Goal: Task Accomplishment & Management: Complete application form

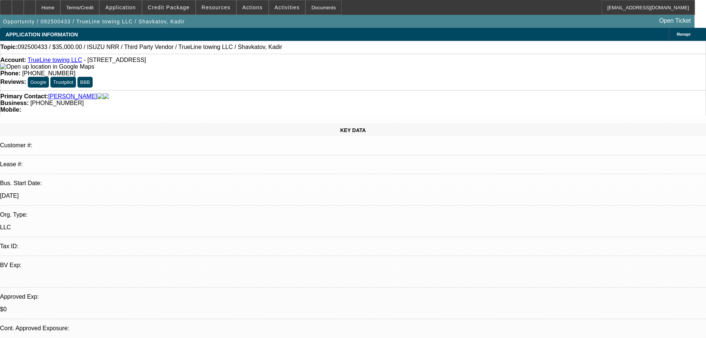
select select "0.15"
select select "2"
select select "0.1"
select select "4"
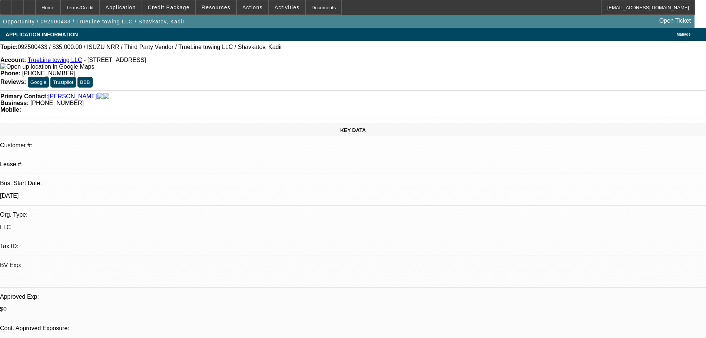
click at [202, 67] on div "Account: TrueLine towing LLC - 12216 SE 263rd St, Kent, WA 98030" at bounding box center [353, 63] width 706 height 13
click at [30, 5] on icon at bounding box center [30, 5] width 0 height 0
select select "0.15"
select select "2"
select select "0.1"
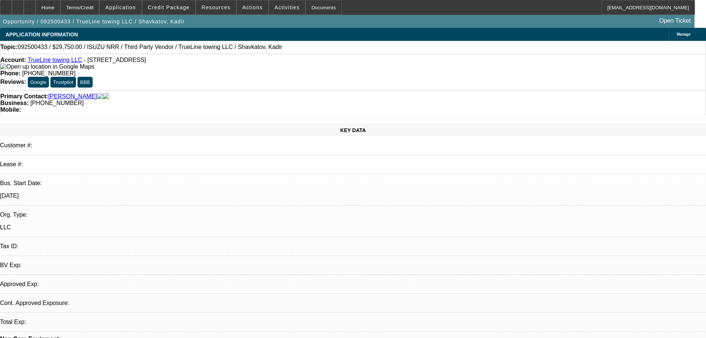
select select "2"
select select "4"
click at [186, 10] on span "Credit Package" at bounding box center [169, 7] width 42 height 6
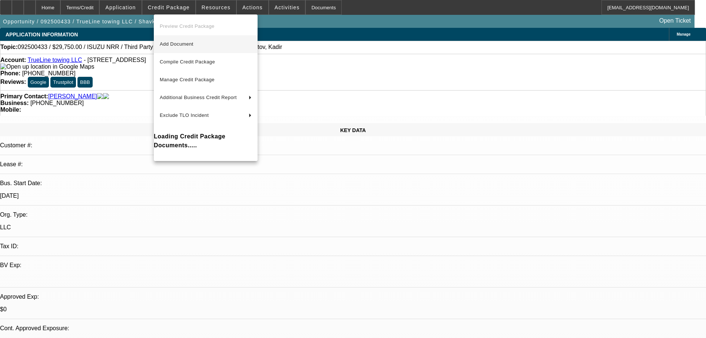
click at [184, 46] on span "Add Document" at bounding box center [177, 44] width 34 height 6
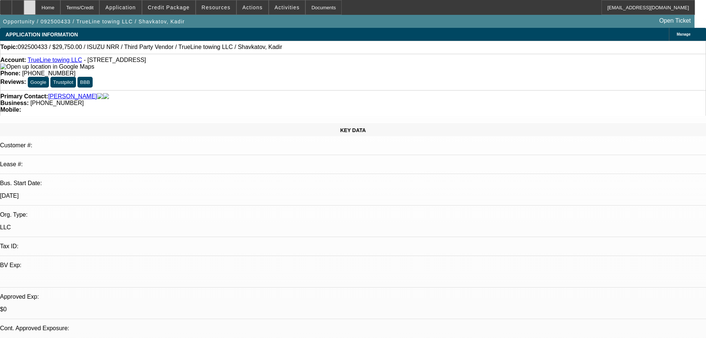
click at [36, 6] on div at bounding box center [30, 7] width 12 height 15
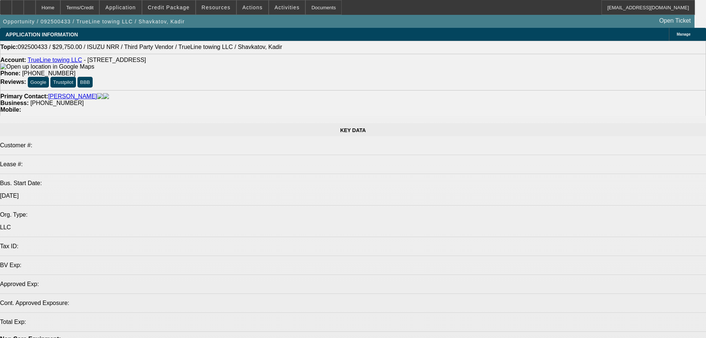
select select "0.15"
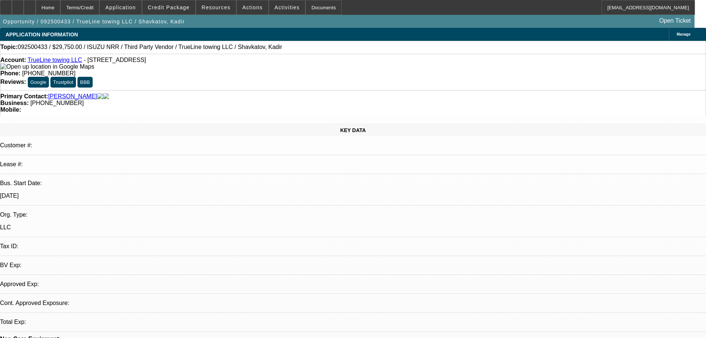
select select "2"
select select "0.1"
select select "4"
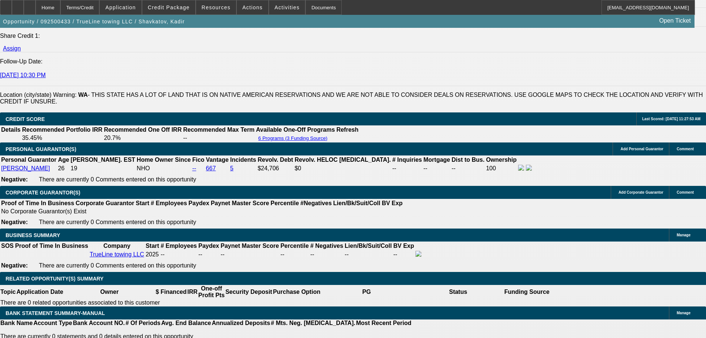
scroll to position [989, 0]
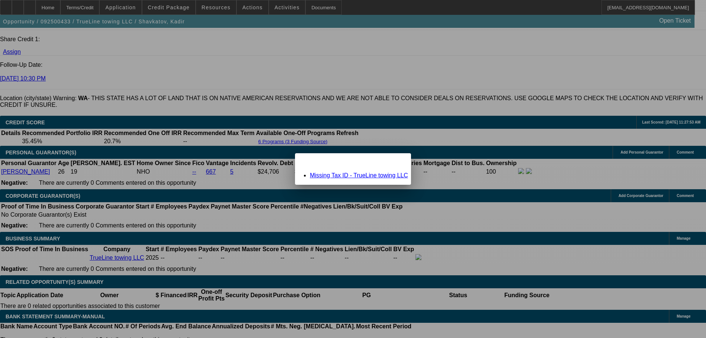
scroll to position [0, 0]
click at [395, 162] on div "Close" at bounding box center [403, 157] width 16 height 9
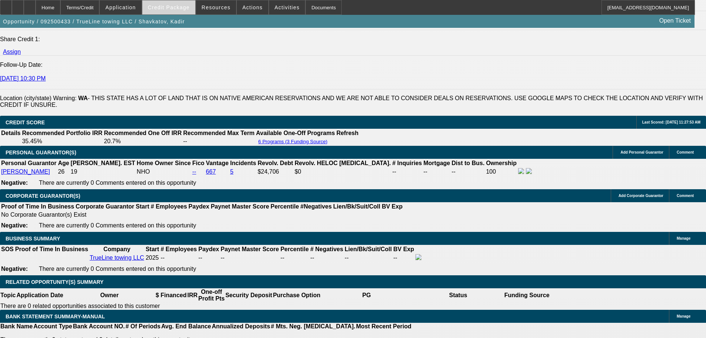
click at [164, 7] on span "Credit Package" at bounding box center [169, 7] width 42 height 6
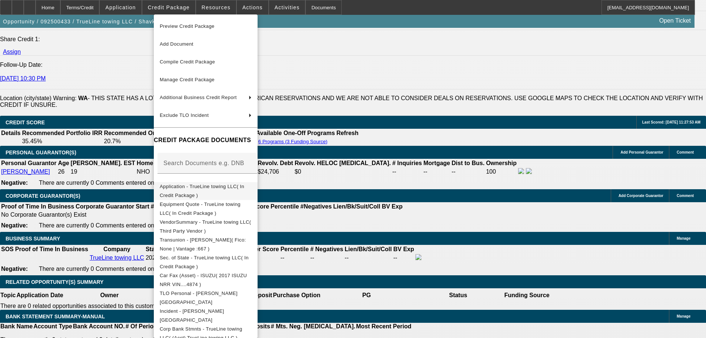
click at [226, 194] on button "Application - TrueLine towing LLC( In Credit Package )" at bounding box center [206, 191] width 104 height 18
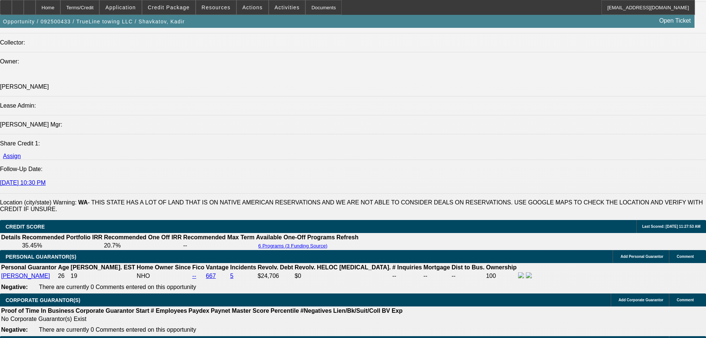
scroll to position [878, 0]
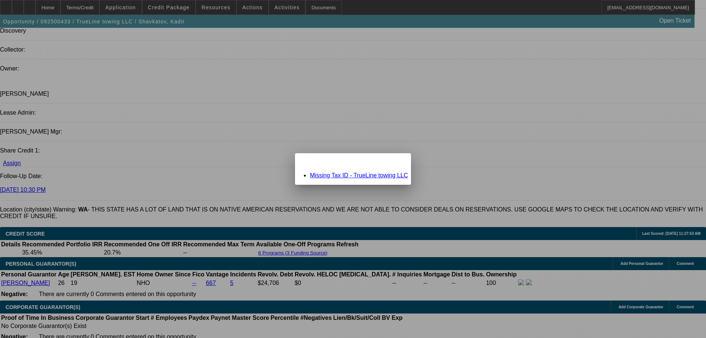
scroll to position [0, 0]
click at [382, 173] on link "Missing Tax ID - TrueLine towing LLC" at bounding box center [359, 175] width 98 height 6
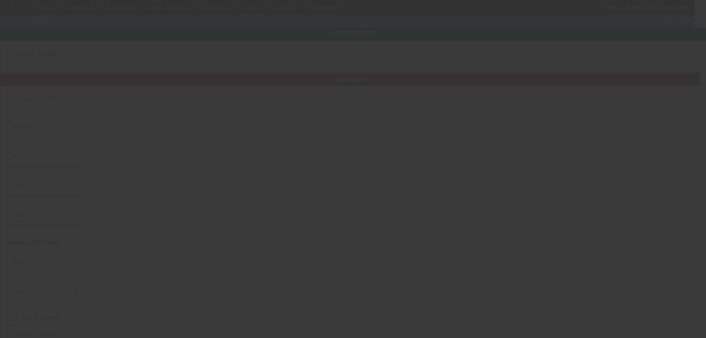
type input "TrueLine towing LLC"
type input "12216 SE 263rd St"
type input "98030"
type input "Kent"
type input "(253) 391-1185"
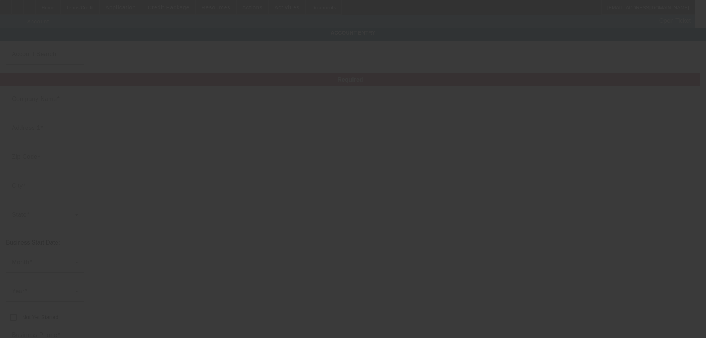
type input "truelinetowing89@gmail.com"
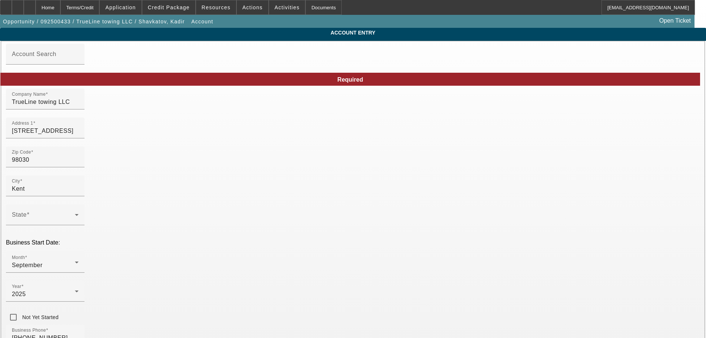
type input "9/19/2025"
type input "394357776"
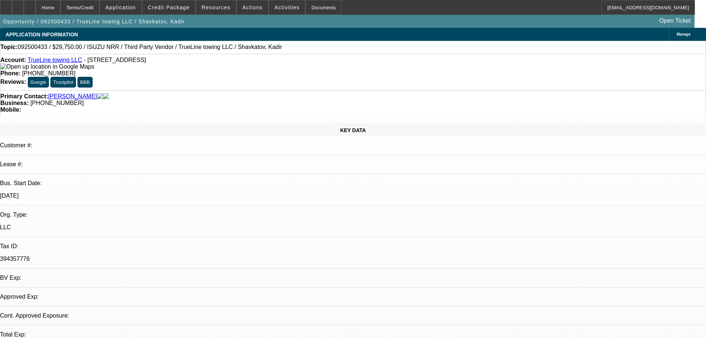
select select "0.15"
select select "2"
select select "0.1"
select select "4"
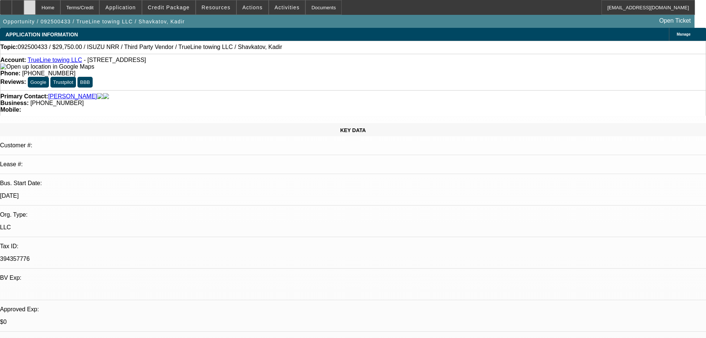
click at [36, 9] on div at bounding box center [30, 7] width 12 height 15
select select "0.15"
select select "2"
select select "0.1"
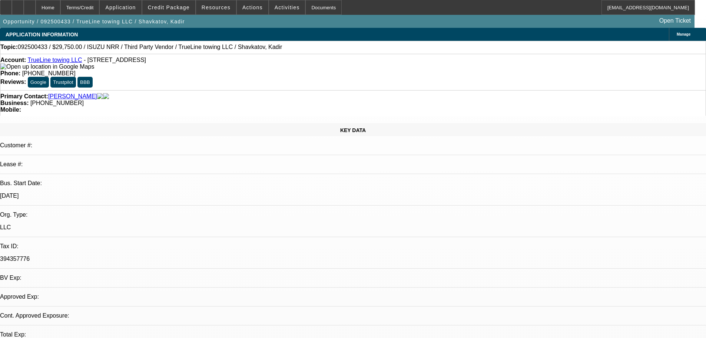
select select "4"
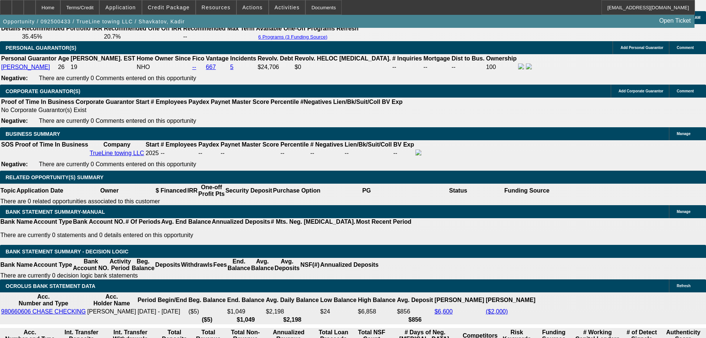
scroll to position [1186, 0]
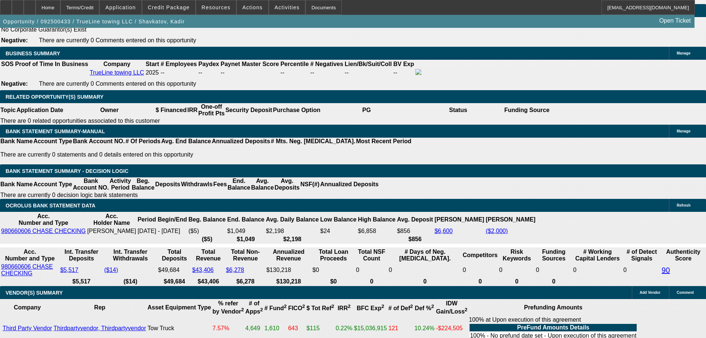
select select "0.1"
type input "$3,500.00"
type input "UNKNOWN"
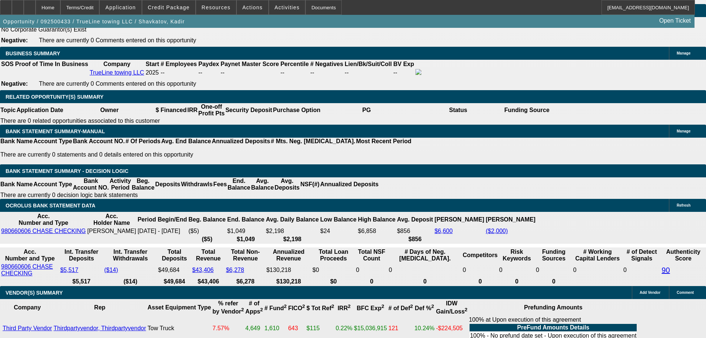
type input "$1,572.61"
type input "$3,145.22"
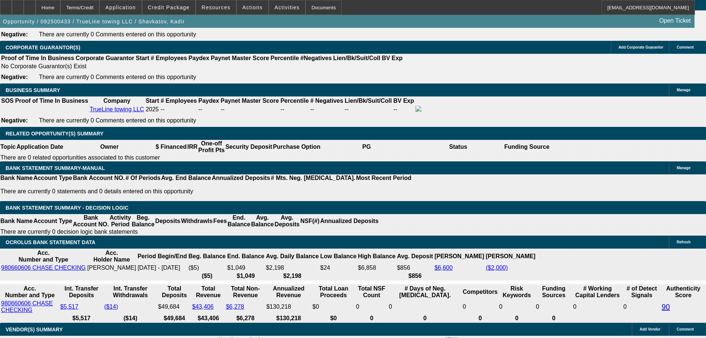
scroll to position [1038, 0]
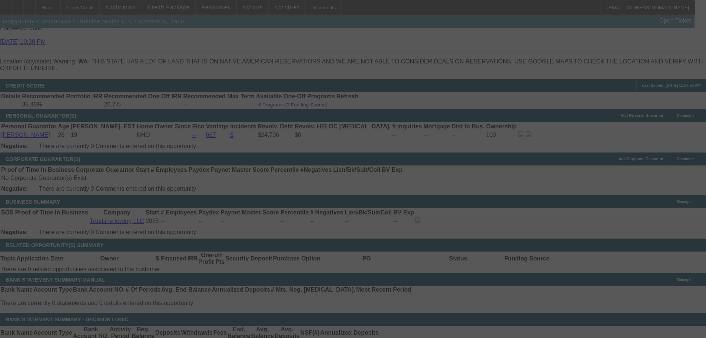
select select "0.1"
select select "2"
select select "0.1"
select select "4"
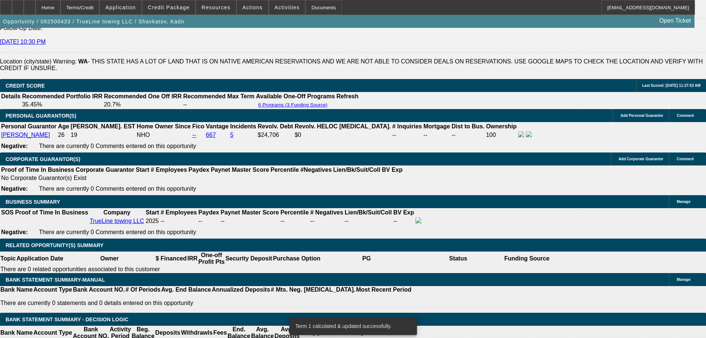
scroll to position [1186, 0]
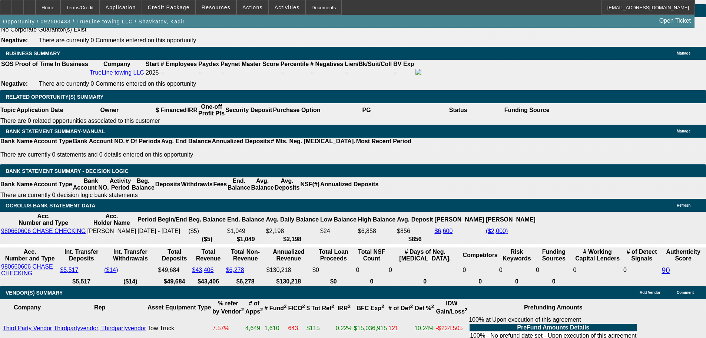
type input "15"
type input "$30.00"
type input "UNKNOWN"
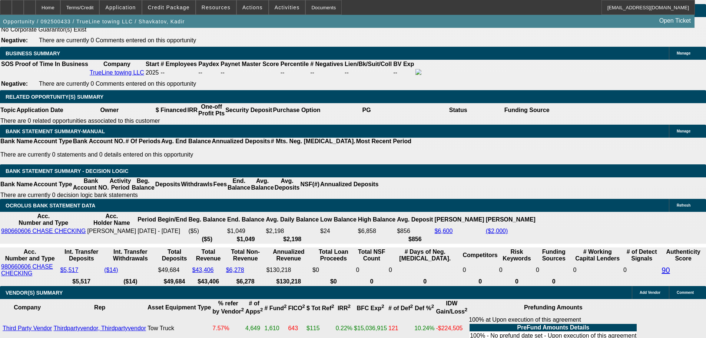
type input "1574"
type input "$3,148.00"
type input "18.1"
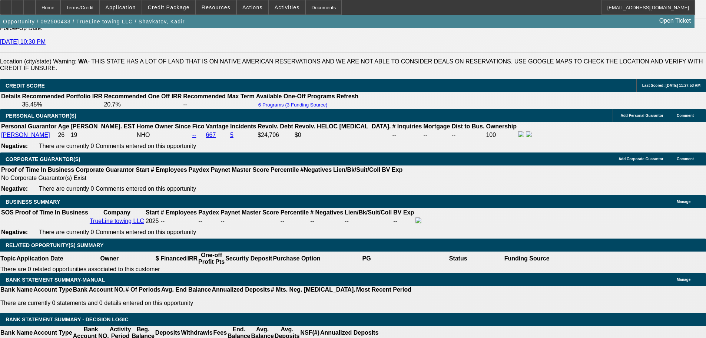
type input "$1,574.00"
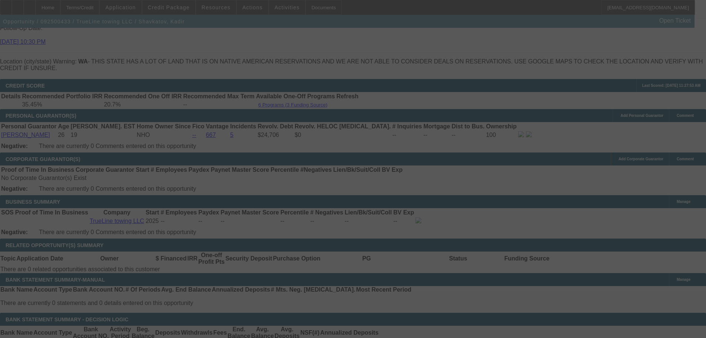
select select "0.1"
select select "2"
select select "0.1"
select select "4"
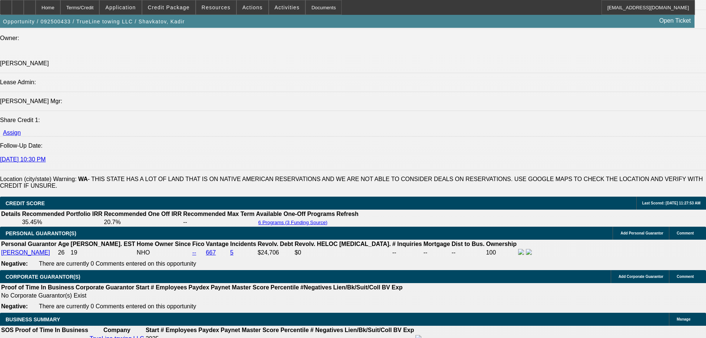
scroll to position [853, 0]
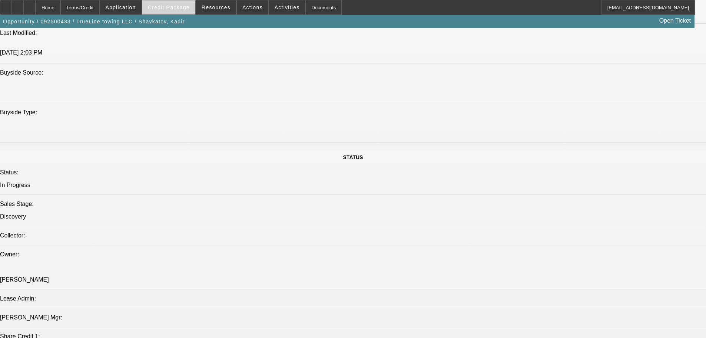
click at [166, 11] on span at bounding box center [168, 8] width 53 height 18
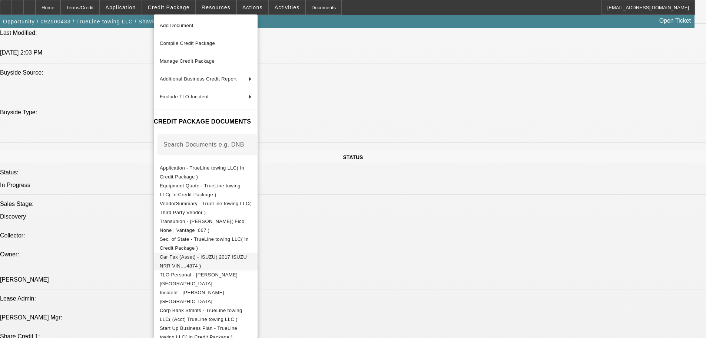
scroll to position [28, 0]
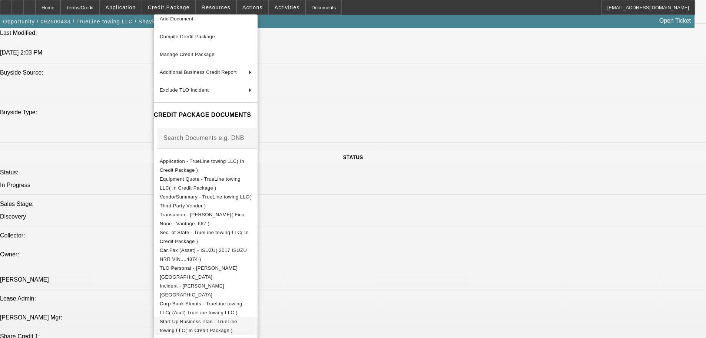
click at [231, 317] on span "Start Up Business Plan - TrueLine towing LLC( In Credit Package )" at bounding box center [206, 326] width 92 height 18
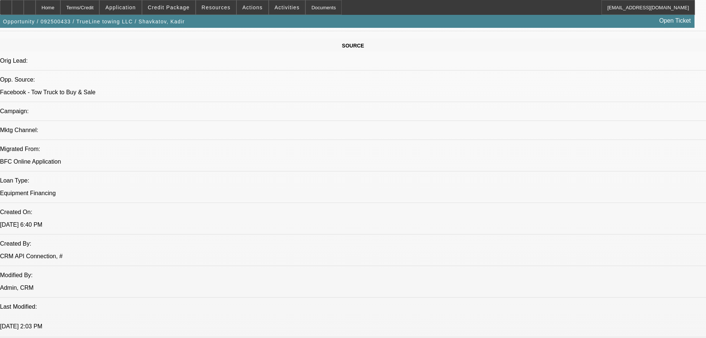
scroll to position [297, 0]
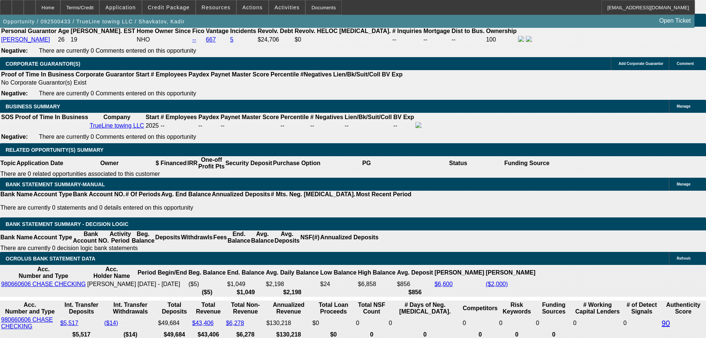
scroll to position [1224, 0]
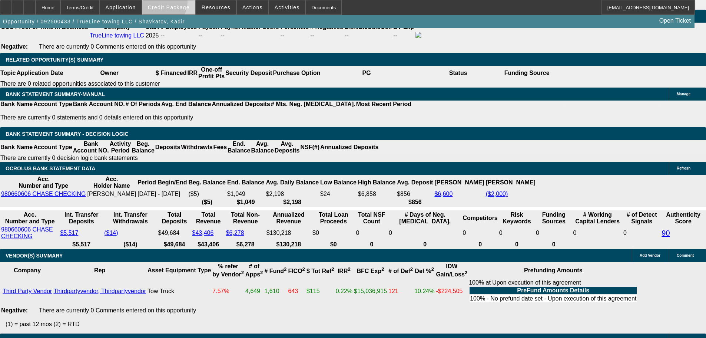
click at [172, 4] on span at bounding box center [168, 8] width 53 height 18
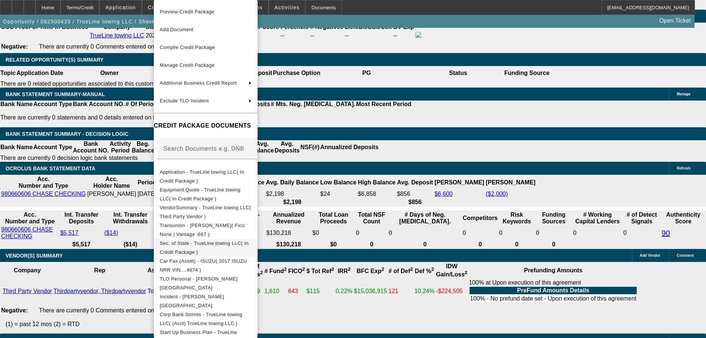
scroll to position [14, 0]
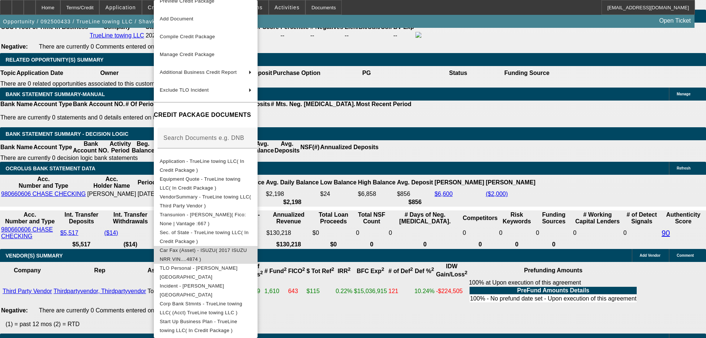
click at [242, 246] on button "Car Fax (Asset) - ISUZU( 2017 ISUZU NRR VIN....4874 )" at bounding box center [206, 255] width 104 height 18
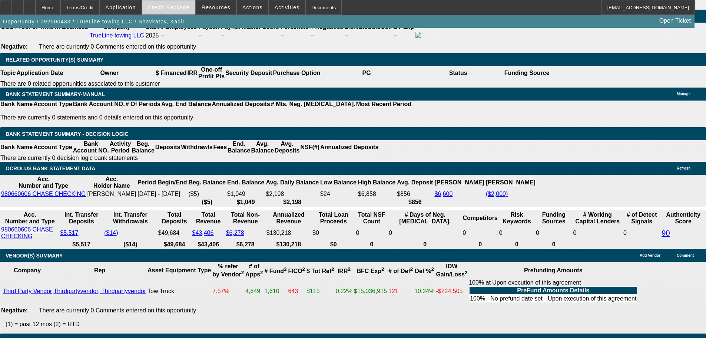
click at [165, 7] on span "Credit Package" at bounding box center [169, 7] width 42 height 6
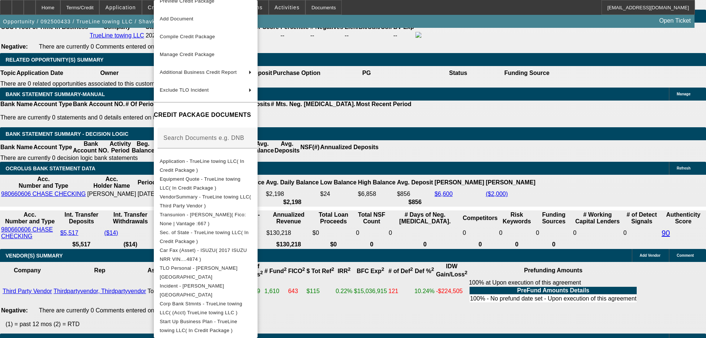
click at [401, 153] on div at bounding box center [353, 169] width 706 height 338
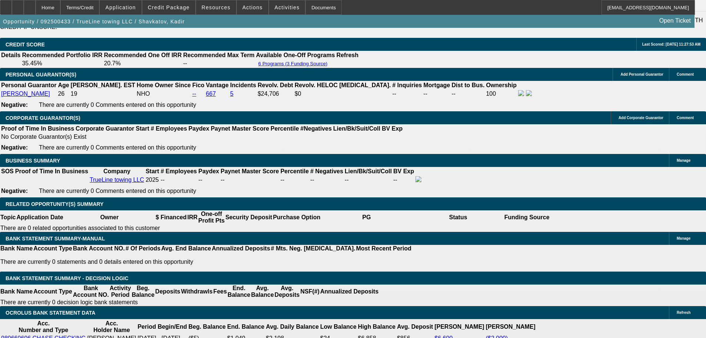
scroll to position [1075, 0]
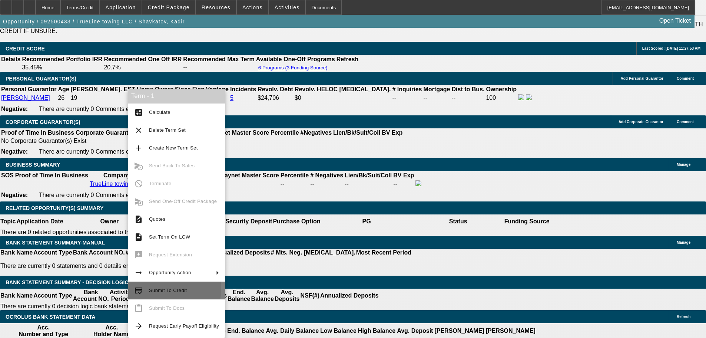
click at [160, 288] on span "Submit To Credit" at bounding box center [168, 290] width 38 height 6
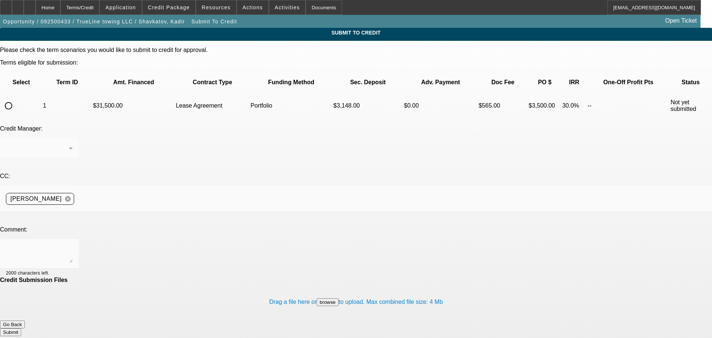
click at [16, 98] on input "radio" at bounding box center [8, 105] width 15 height 15
radio input "true"
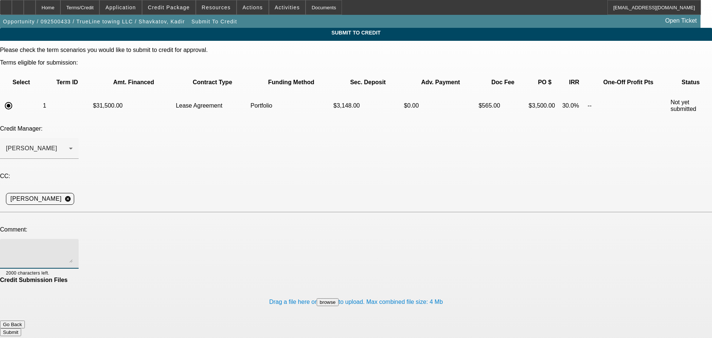
click at [73, 245] on textarea at bounding box center [39, 254] width 67 height 18
type textarea "Please review for port approval. Write up in additional comments. Thank you"
click at [21, 328] on button "Submit" at bounding box center [10, 332] width 21 height 8
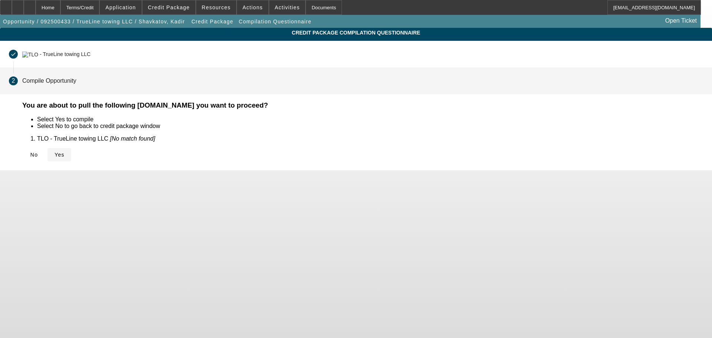
click at [65, 152] on span "Yes" at bounding box center [60, 155] width 10 height 6
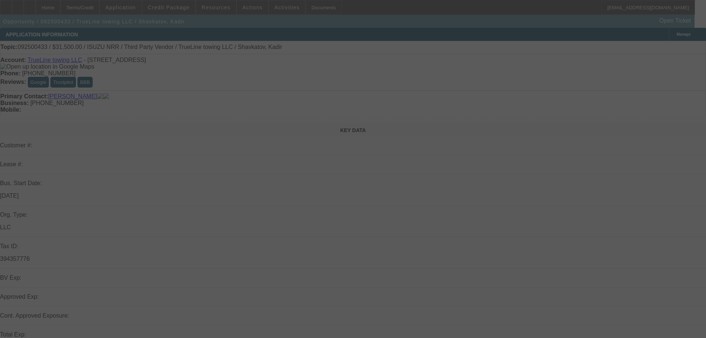
select select "0.1"
select select "2"
select select "0.1"
select select "4"
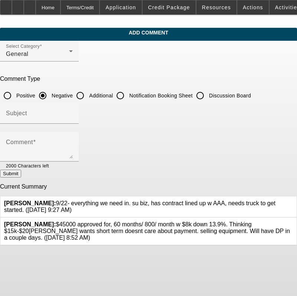
drag, startPoint x: 98, startPoint y: 92, endPoint x: 98, endPoint y: 101, distance: 9.6
click at [88, 92] on input "Additional" at bounding box center [80, 95] width 15 height 15
radio input "true"
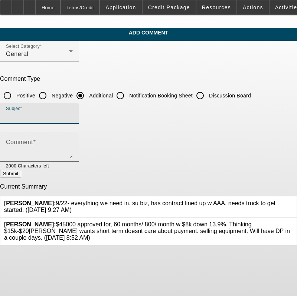
drag, startPoint x: 100, startPoint y: 114, endPoint x: 102, endPoint y: 146, distance: 32.0
click at [73, 116] on input "Subject" at bounding box center [39, 116] width 67 height 9
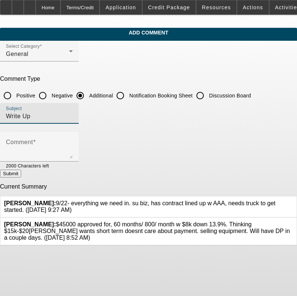
type input "Write Up"
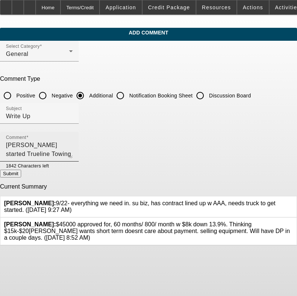
click at [73, 156] on textarea "[PERSON_NAME] started Trueline Towing [DATE]. He has a contract lined up with A…" at bounding box center [39, 150] width 67 height 18
type textarea "[PERSON_NAME] started Trueline Towing [DATE]. He has a contract lined up with A…"
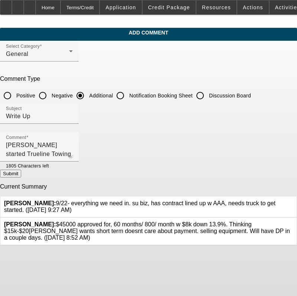
click at [21, 176] on button "Submit" at bounding box center [10, 174] width 21 height 8
radio input "true"
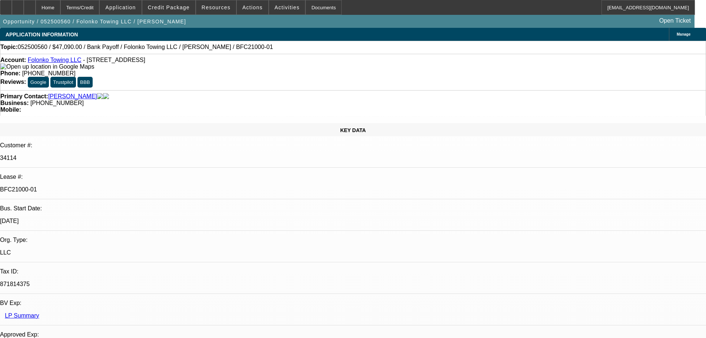
select select "0"
select select "2"
select select "0.1"
select select "4"
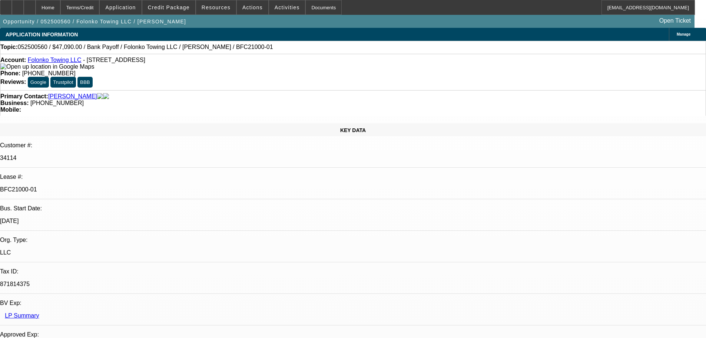
select select "0"
select select "2"
select select "0.1"
select select "4"
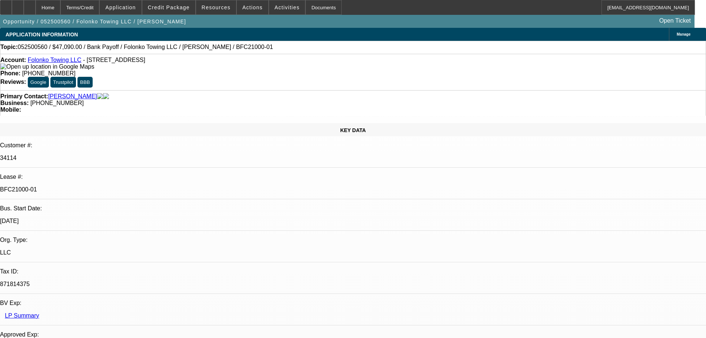
select select "0"
select select "2"
select select "0.1"
select select "4"
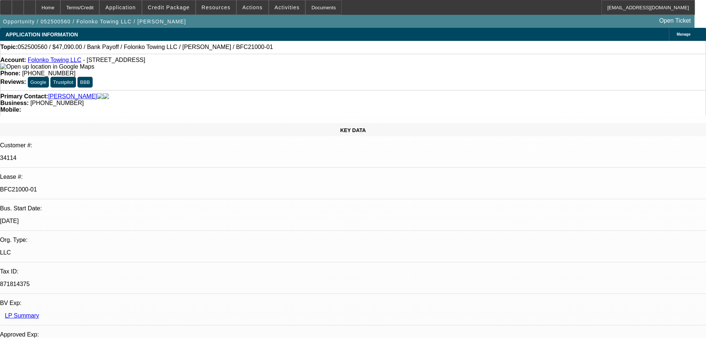
select select "0"
select select "2"
select select "0.1"
select select "4"
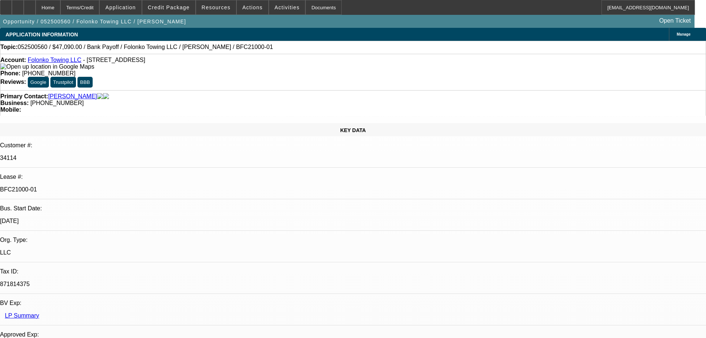
scroll to position [1112, 0]
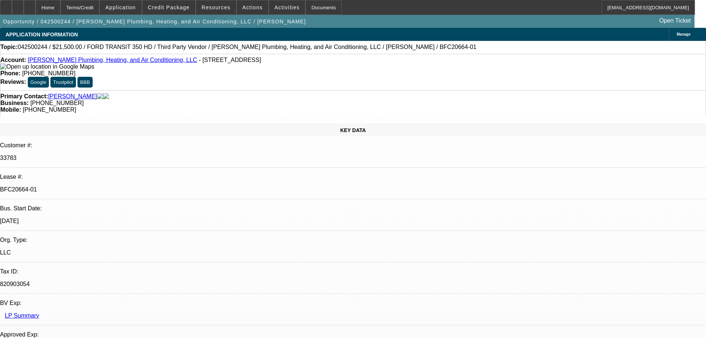
select select "0"
select select "2"
select select "0"
select select "6"
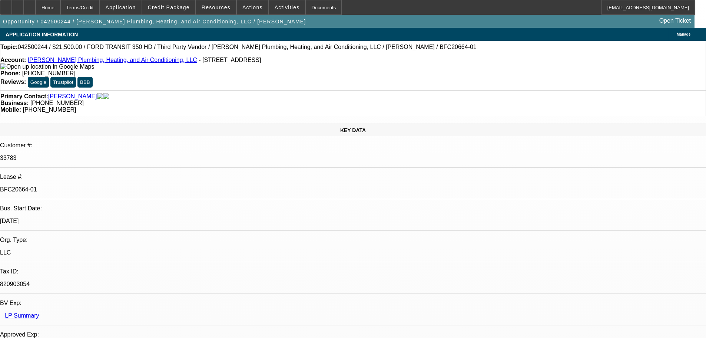
select select "0"
select select "2"
select select "0"
select select "6"
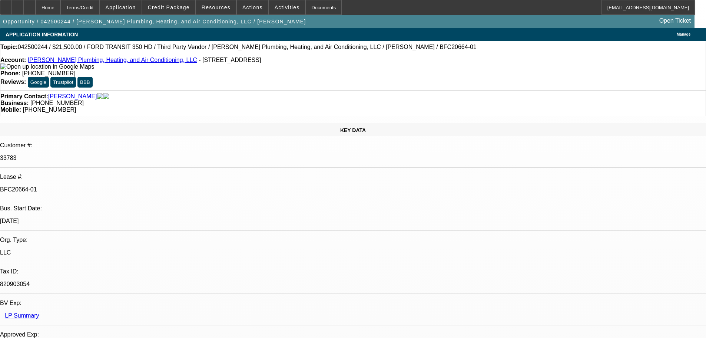
select select "0"
select select "3"
select select "0"
select select "6"
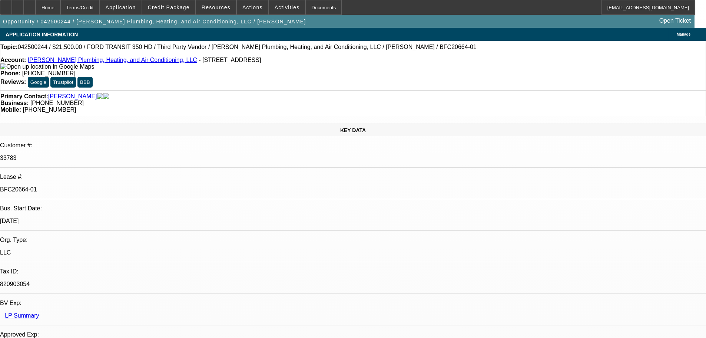
select select "0"
select select "3"
select select "0"
select select "6"
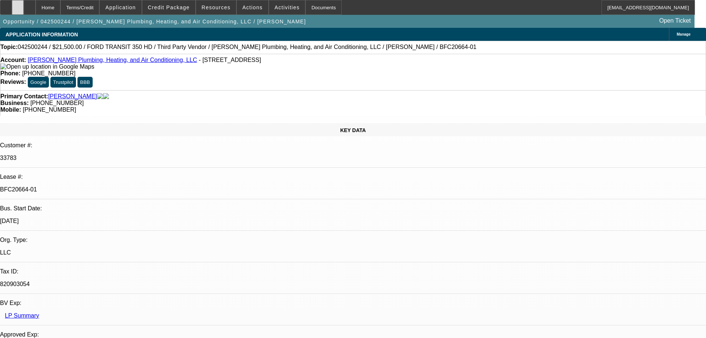
scroll to position [927, 0]
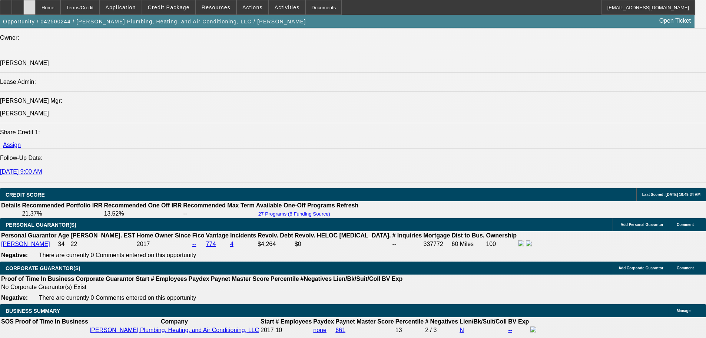
click at [36, 6] on div at bounding box center [30, 7] width 12 height 15
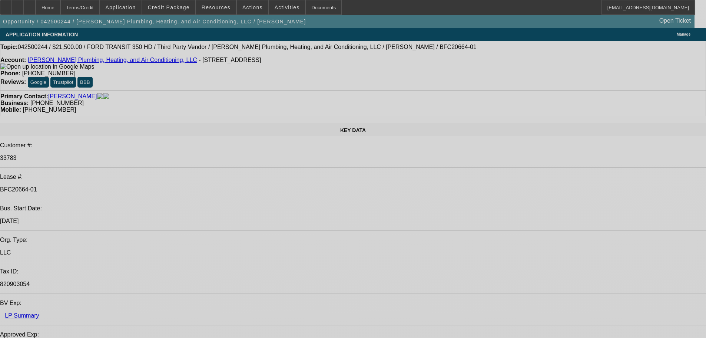
select select "0"
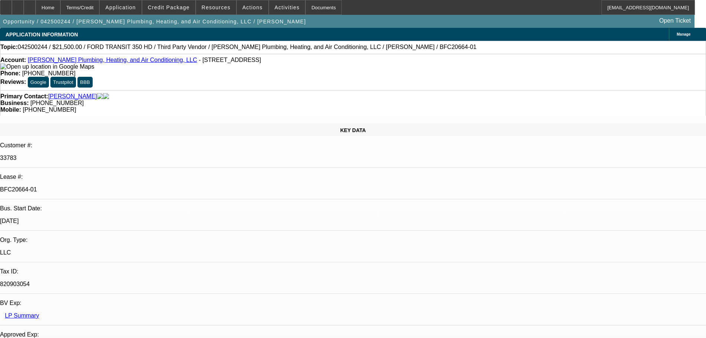
select select "0"
select select "2"
select select "0"
select select "6"
select select "0"
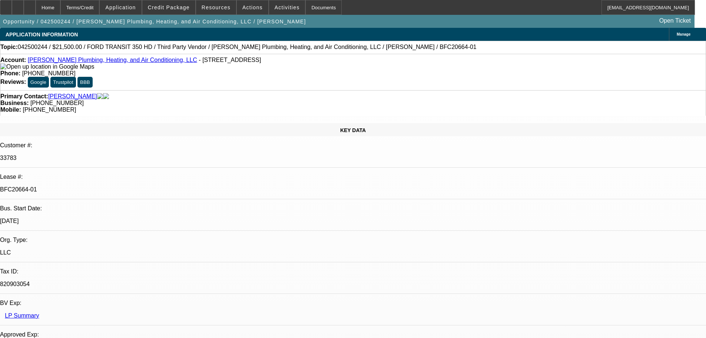
select select "0"
select select "2"
select select "0"
select select "6"
select select "0"
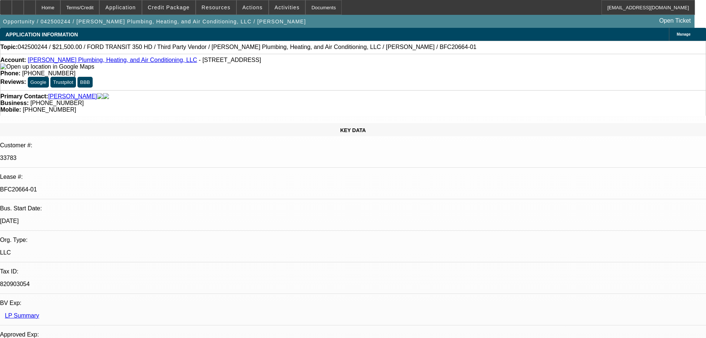
select select "0"
select select "3"
select select "0"
select select "6"
select select "0"
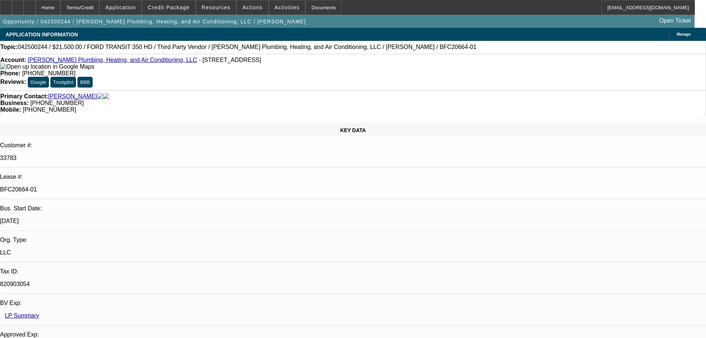
select select "0"
select select "3"
select select "0"
select select "6"
